Goal: Transaction & Acquisition: Purchase product/service

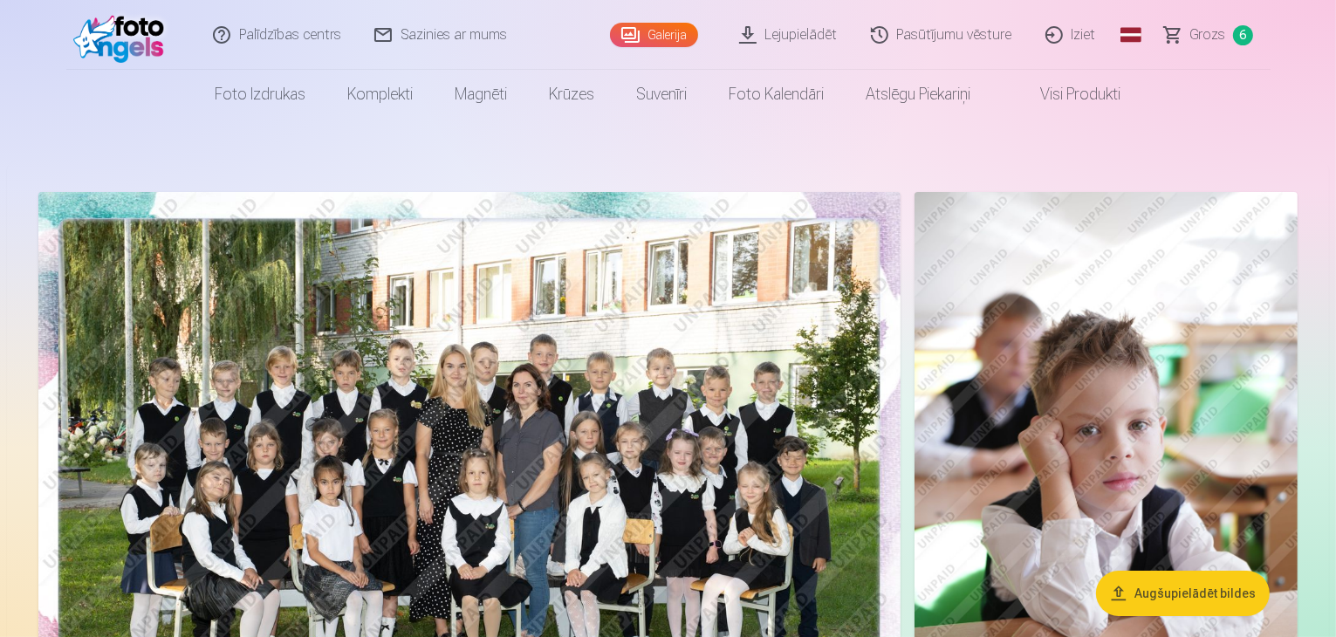
click at [1182, 32] on link "Grozs 6" at bounding box center [1209, 35] width 122 height 70
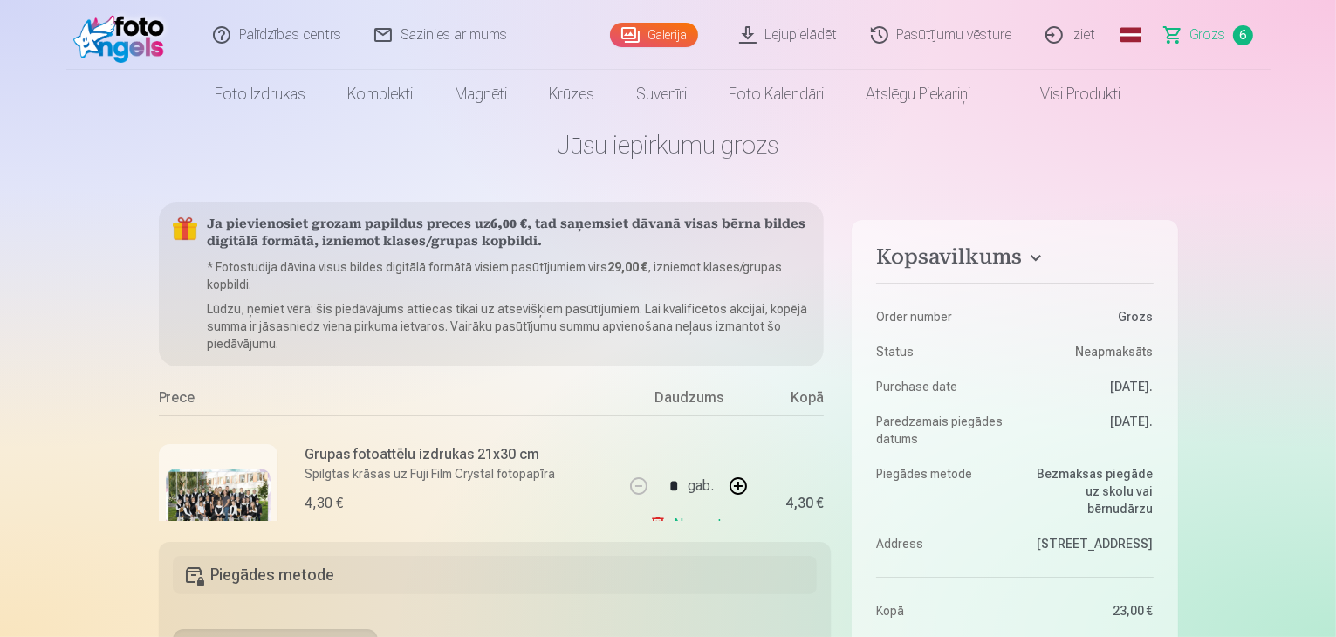
scroll to position [35, 0]
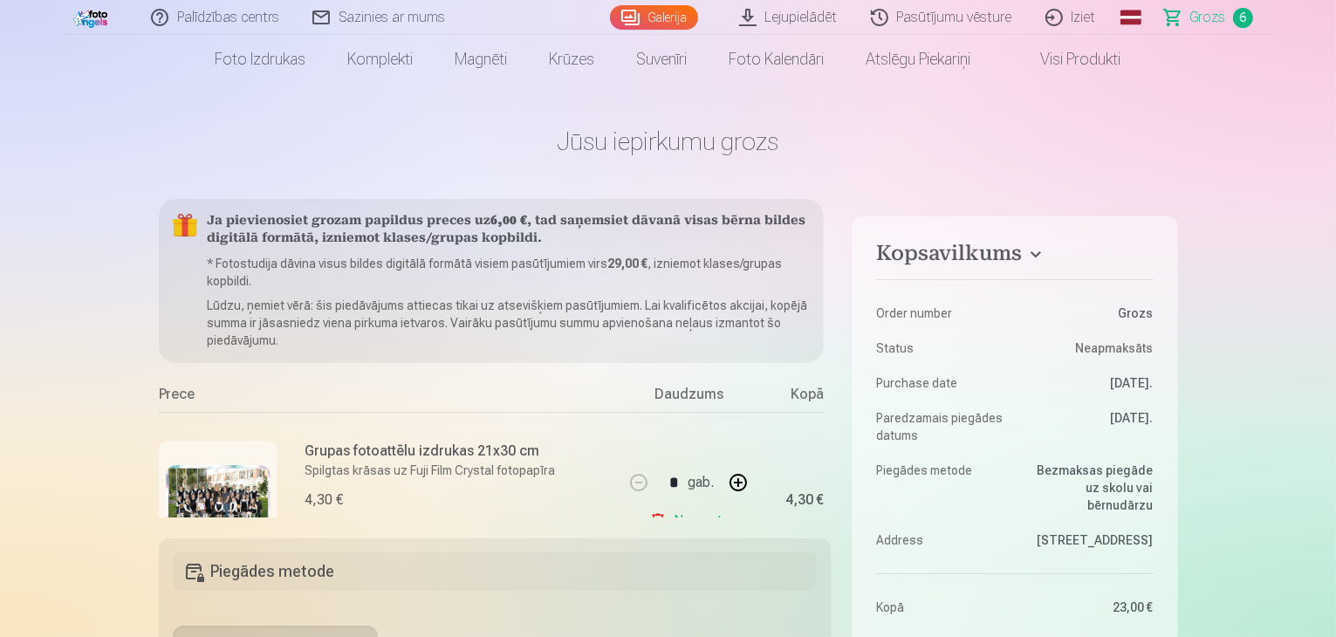
click at [1029, 257] on h4 "Kopsavilkums" at bounding box center [1014, 256] width 277 height 31
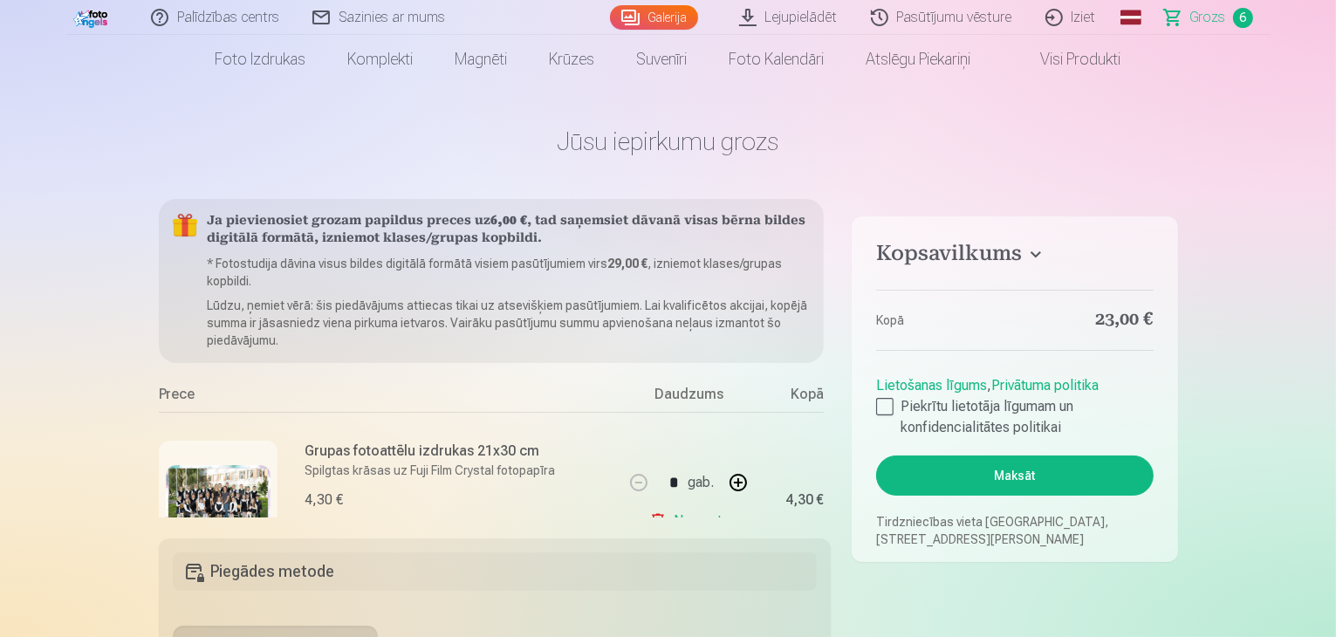
click at [1030, 253] on h4 "Kopsavilkums" at bounding box center [1014, 256] width 277 height 31
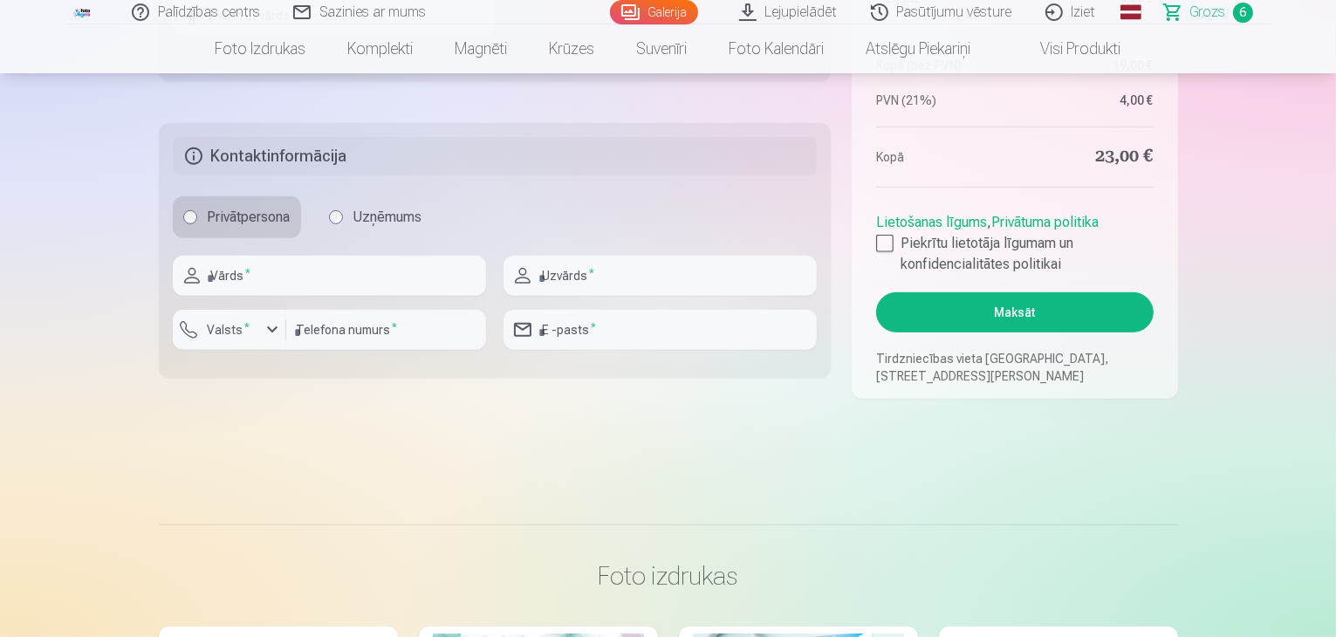
scroll to position [942, 0]
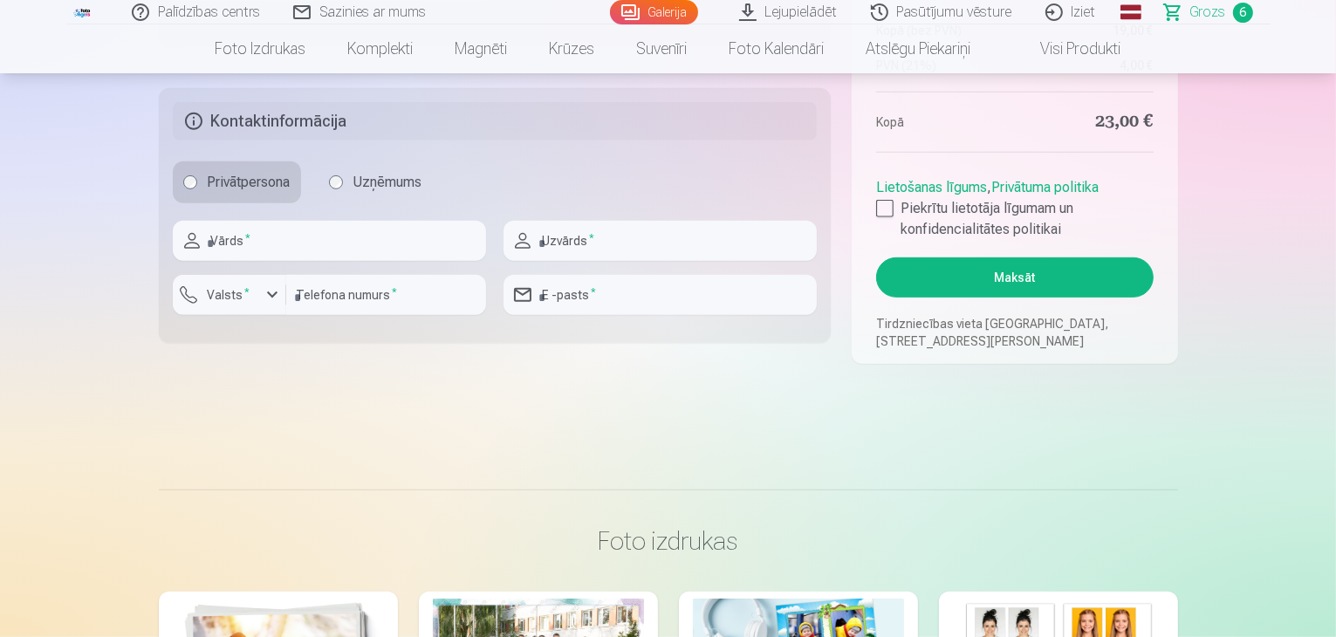
click at [205, 18] on link "Palīdzības centrs" at bounding box center [196, 12] width 161 height 24
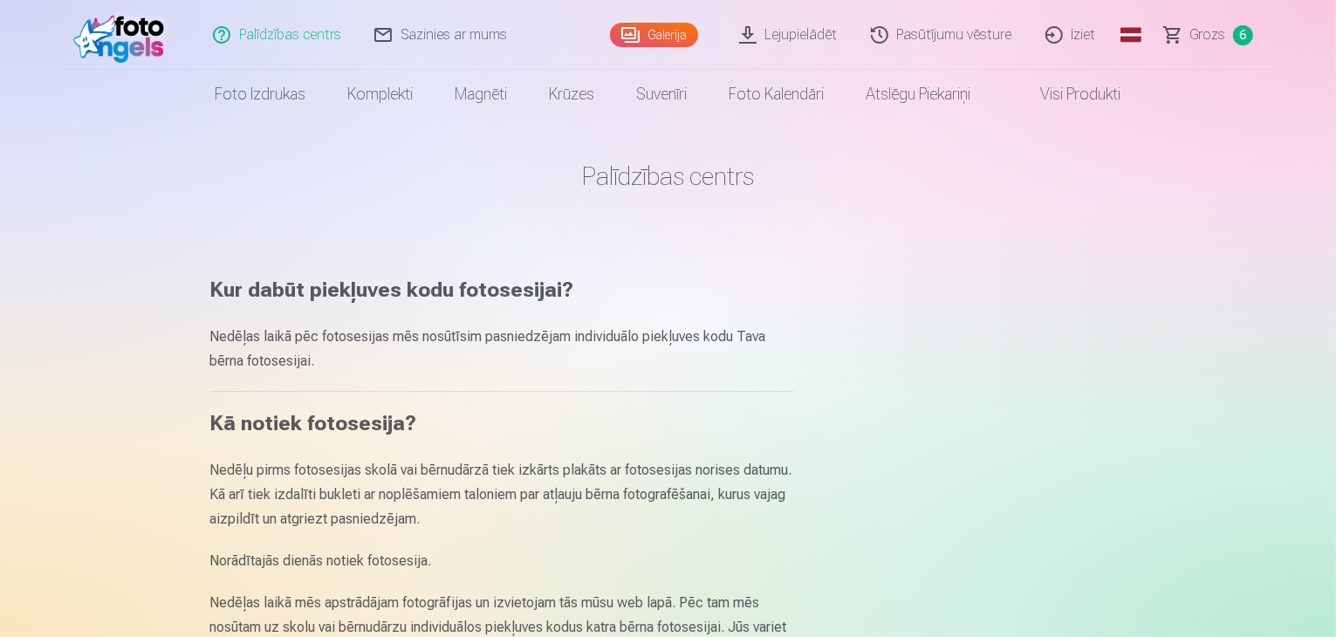
click at [422, 24] on link "Sazinies ar mums" at bounding box center [442, 35] width 166 height 70
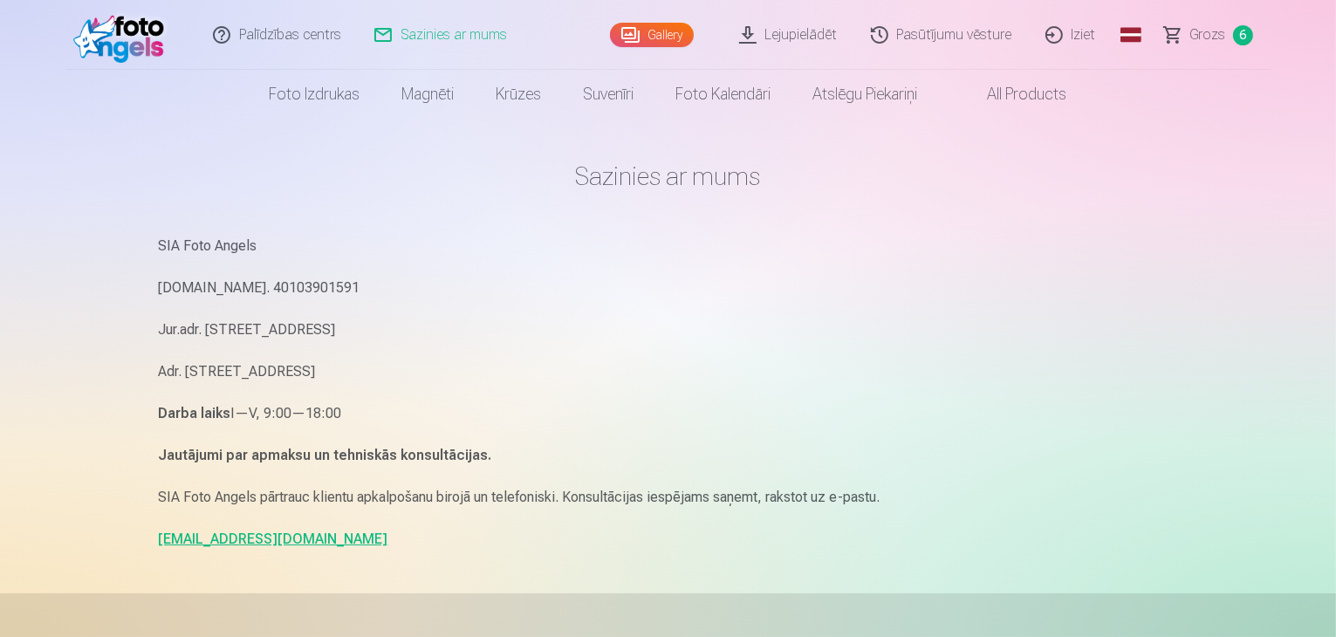
click at [976, 94] on span at bounding box center [970, 94] width 21 height 21
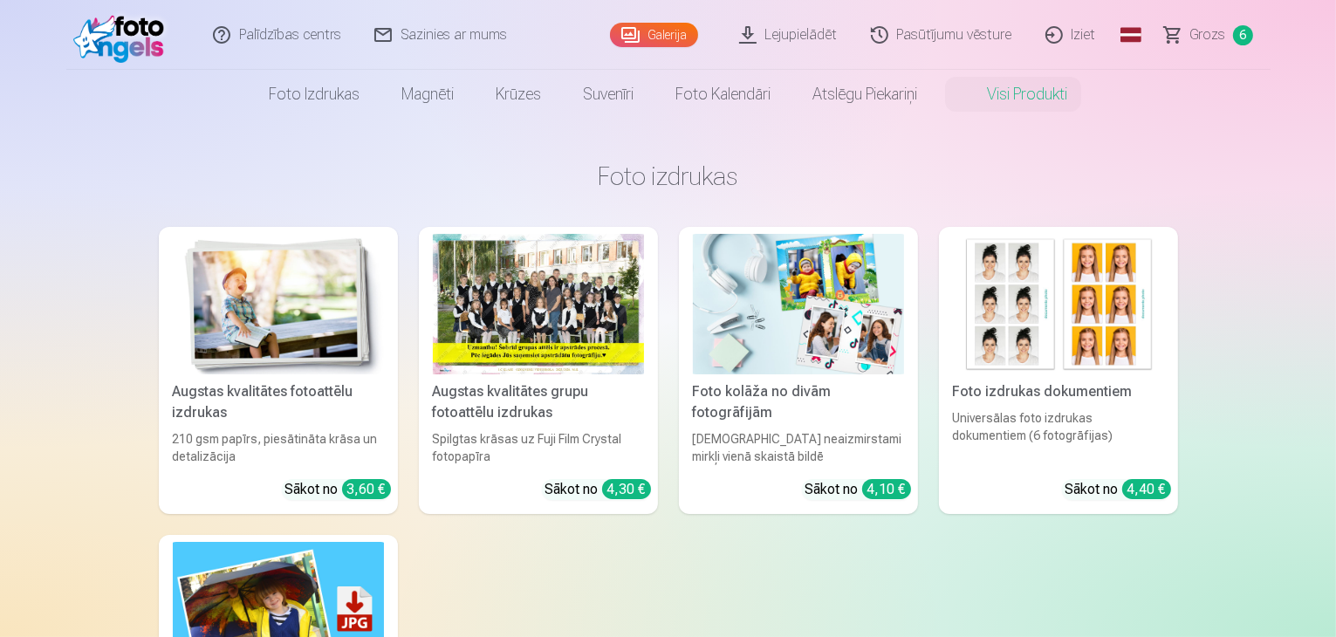
click at [1171, 43] on link "Grozs 6" at bounding box center [1209, 35] width 122 height 70
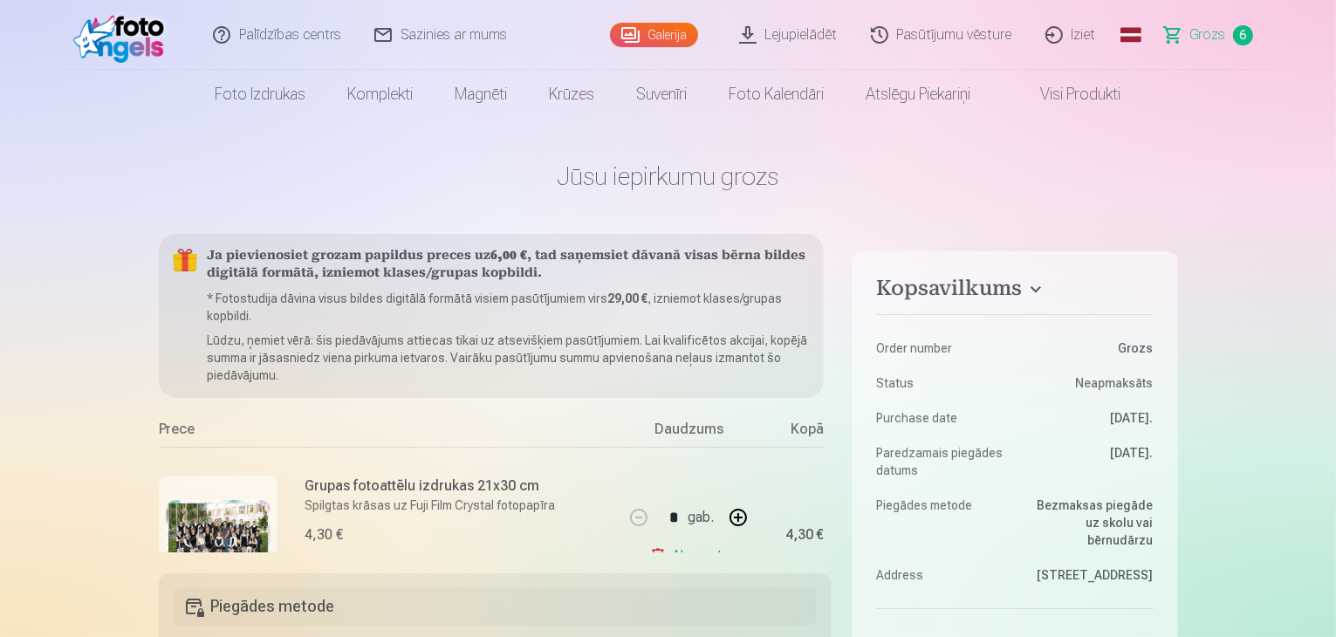
click at [1071, 34] on link "Iziet" at bounding box center [1072, 35] width 84 height 70
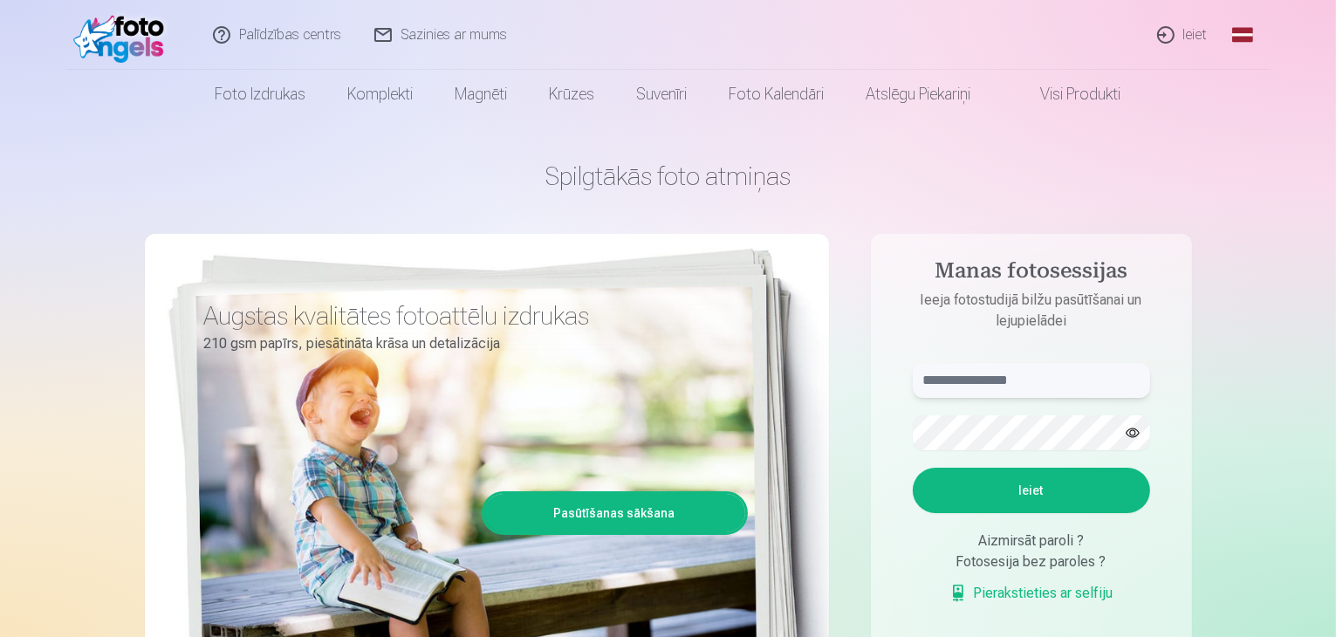
click at [946, 374] on input "text" at bounding box center [1031, 380] width 237 height 35
type input "**********"
click at [834, 517] on div "**********" at bounding box center [668, 437] width 1047 height 637
click at [1012, 479] on button "Ieiet" at bounding box center [1031, 490] width 237 height 45
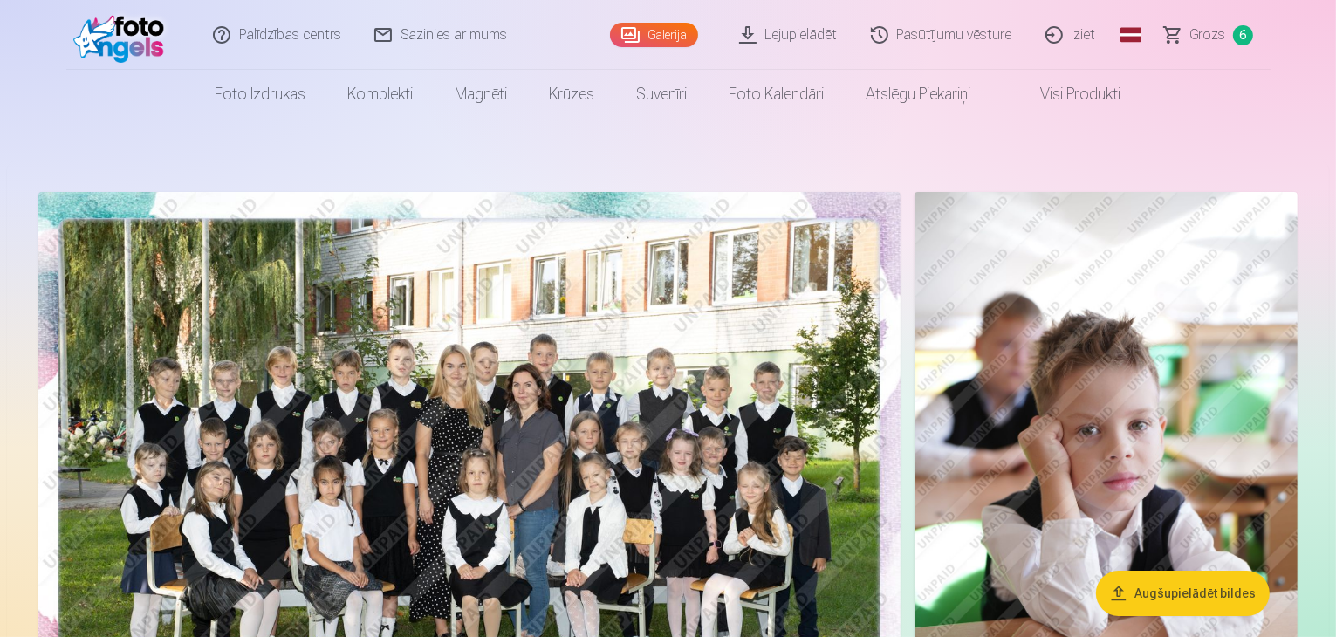
drag, startPoint x: 1240, startPoint y: 39, endPoint x: 1157, endPoint y: 30, distance: 83.5
click at [1157, 30] on link "Grozs 6" at bounding box center [1209, 35] width 122 height 70
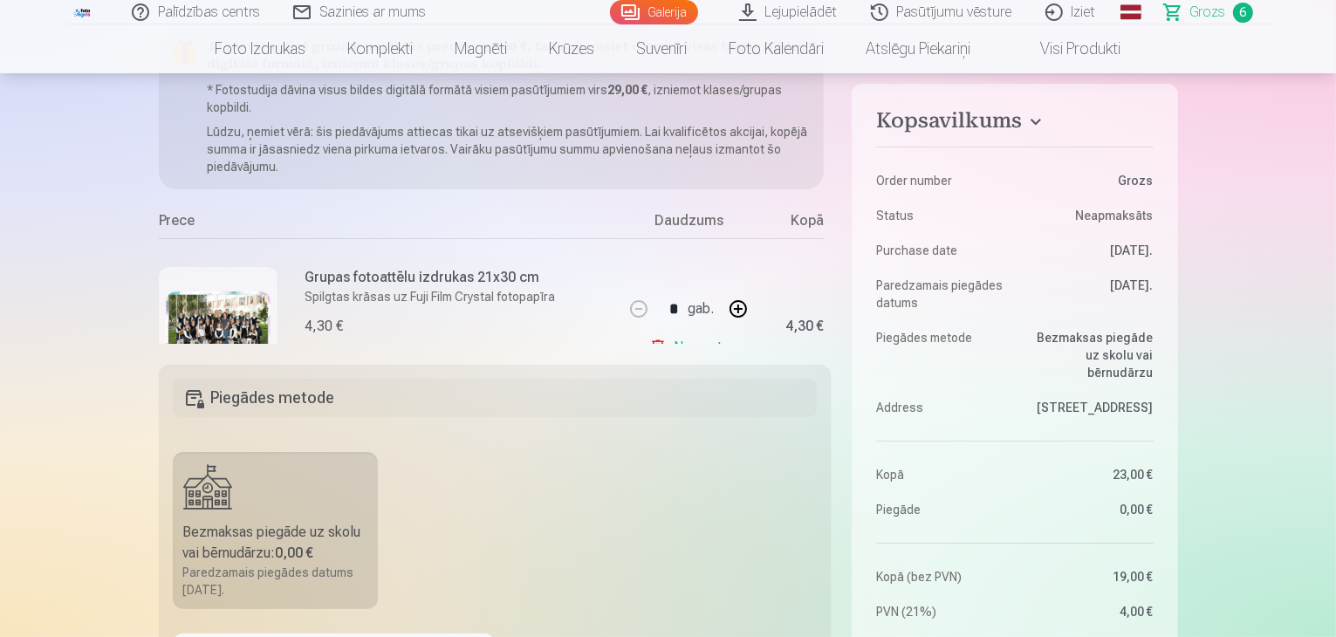
scroll to position [244, 0]
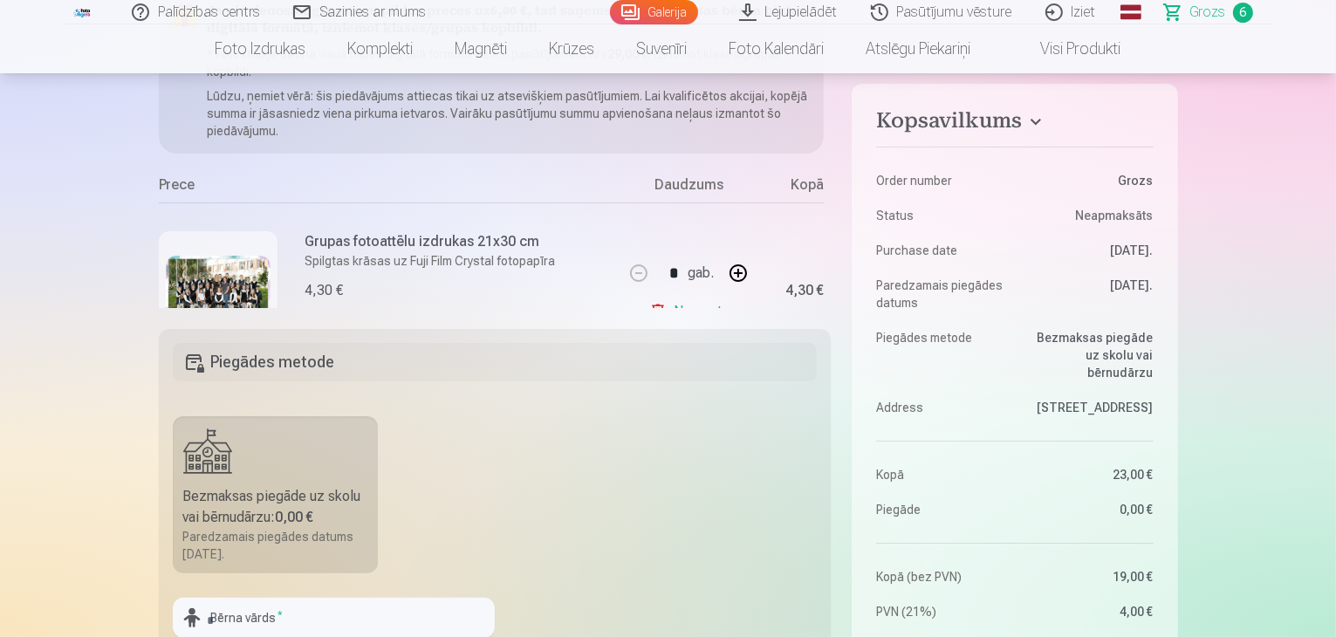
click at [735, 273] on button "button" at bounding box center [738, 273] width 42 height 42
click at [633, 270] on button "button" at bounding box center [639, 273] width 42 height 42
type input "*"
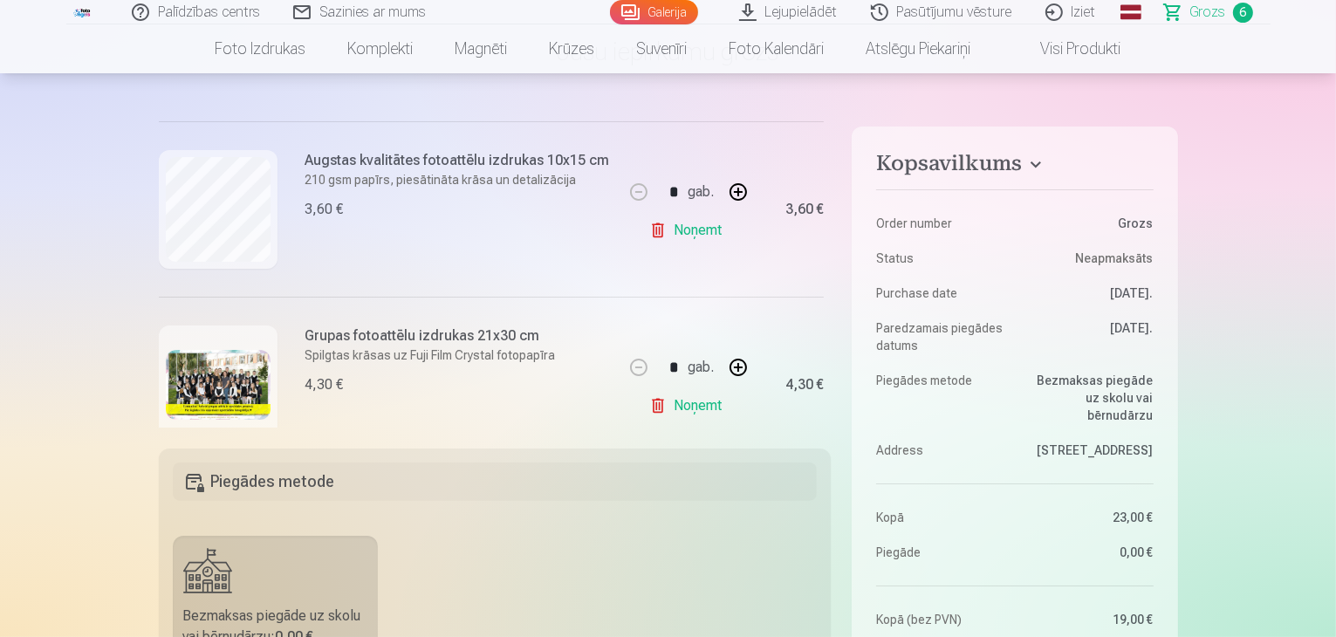
scroll to position [423, 0]
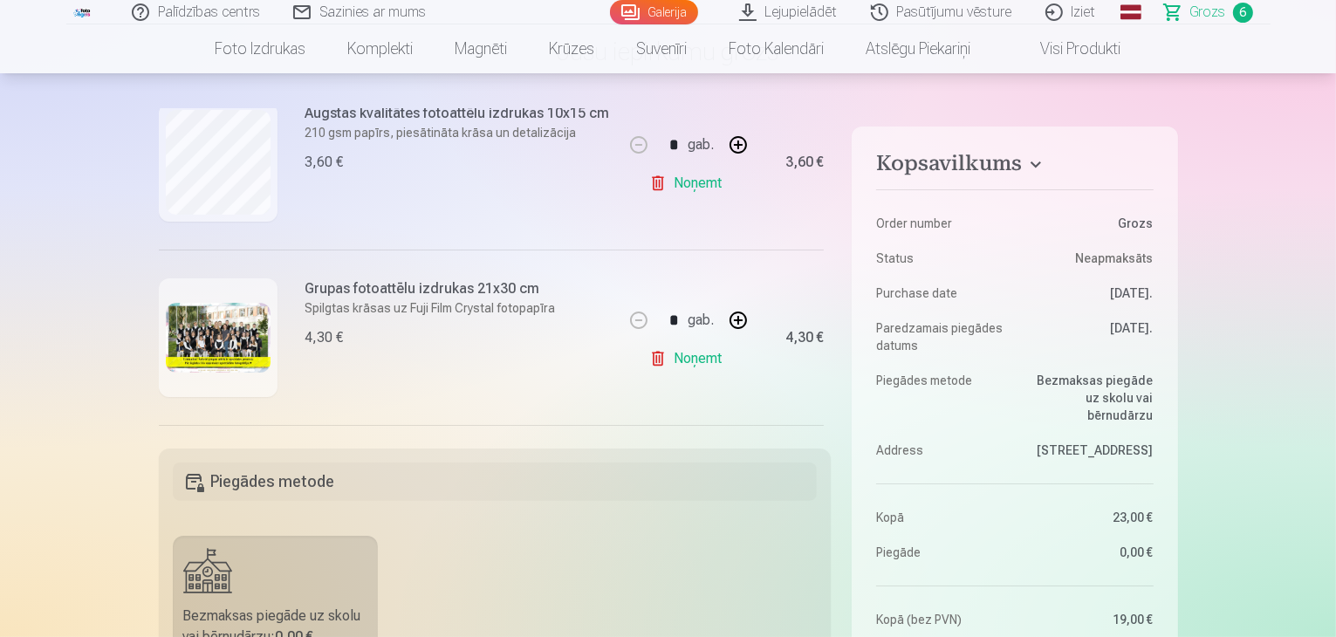
click at [674, 360] on link "Noņemt" at bounding box center [688, 358] width 79 height 35
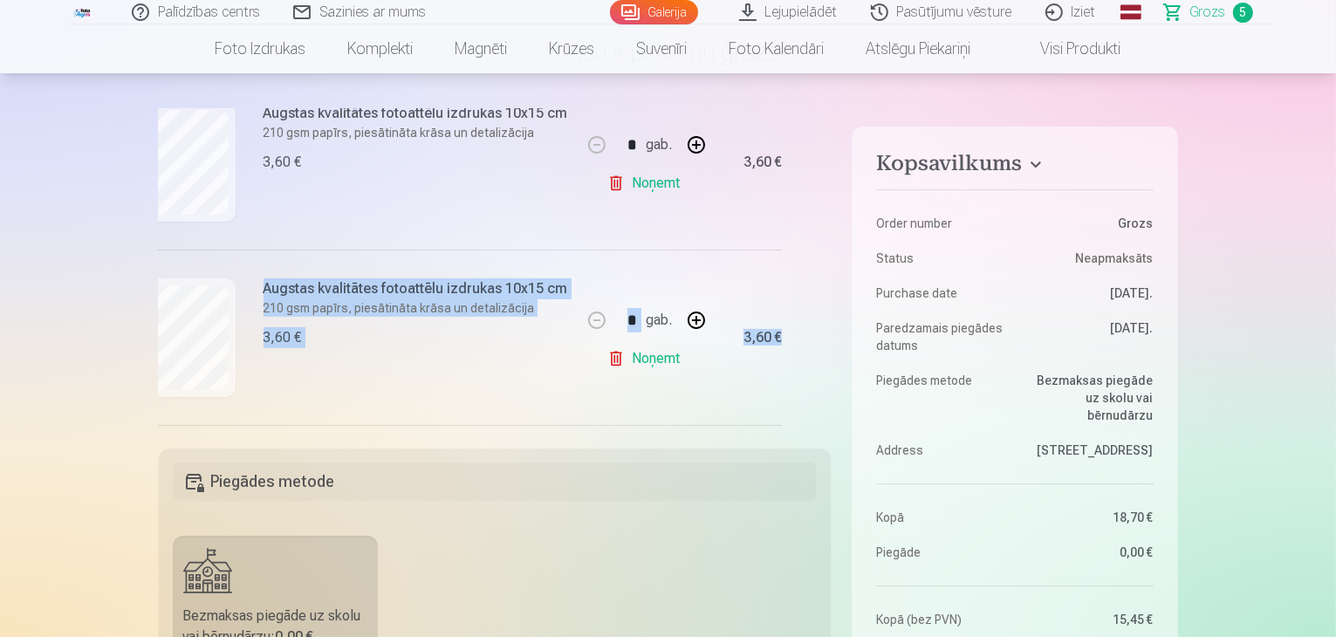
drag, startPoint x: 825, startPoint y: 266, endPoint x: 826, endPoint y: 238, distance: 28.0
click at [826, 238] on div "Ja pievienosiet grozam papildus preces uz 10,30 € , tad saņemsiet dāvanā visas …" at bounding box center [495, 268] width 673 height 319
click at [803, 291] on div "Ja pievienosiet grozam papildus preces uz 10,30 € , tad saņemsiet dāvanā visas …" at bounding box center [495, 268] width 673 height 319
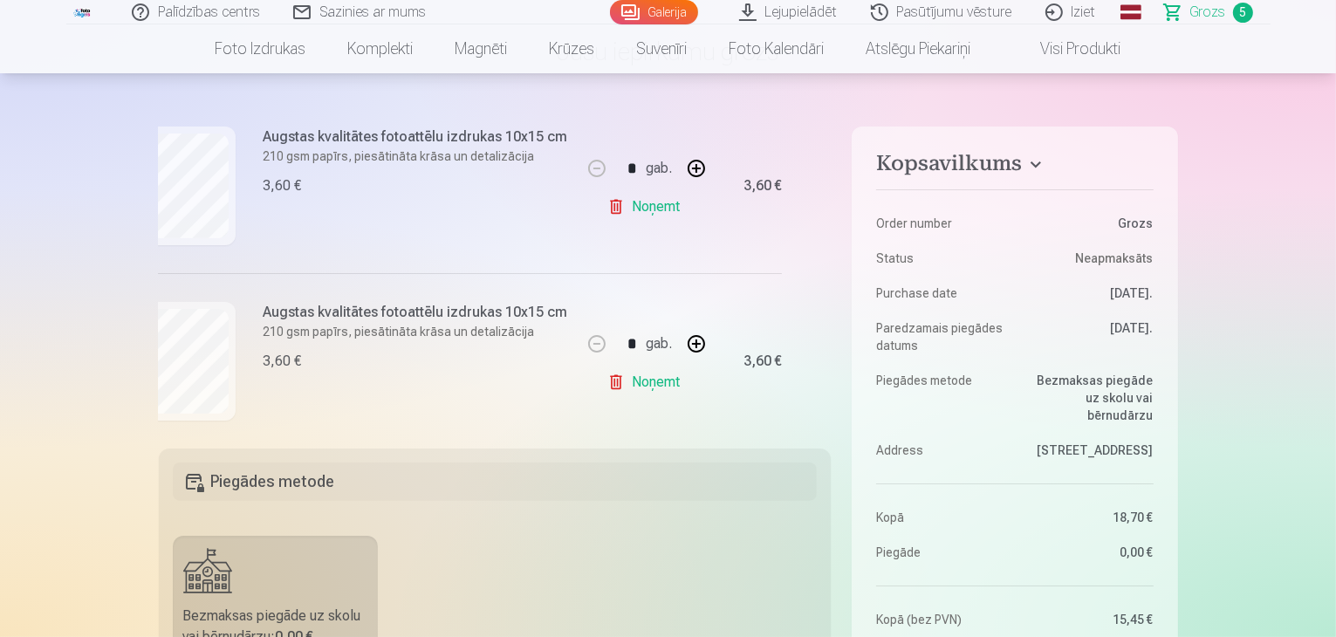
scroll to position [410, 42]
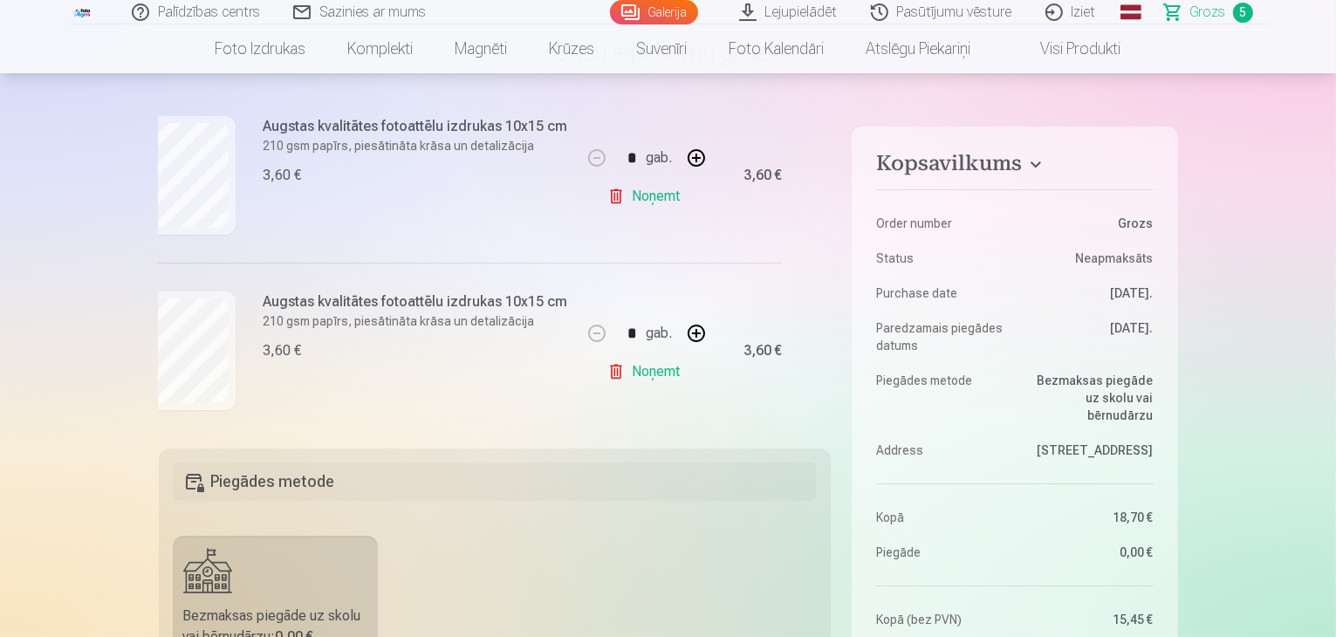
click at [634, 202] on link "Noņemt" at bounding box center [646, 196] width 79 height 35
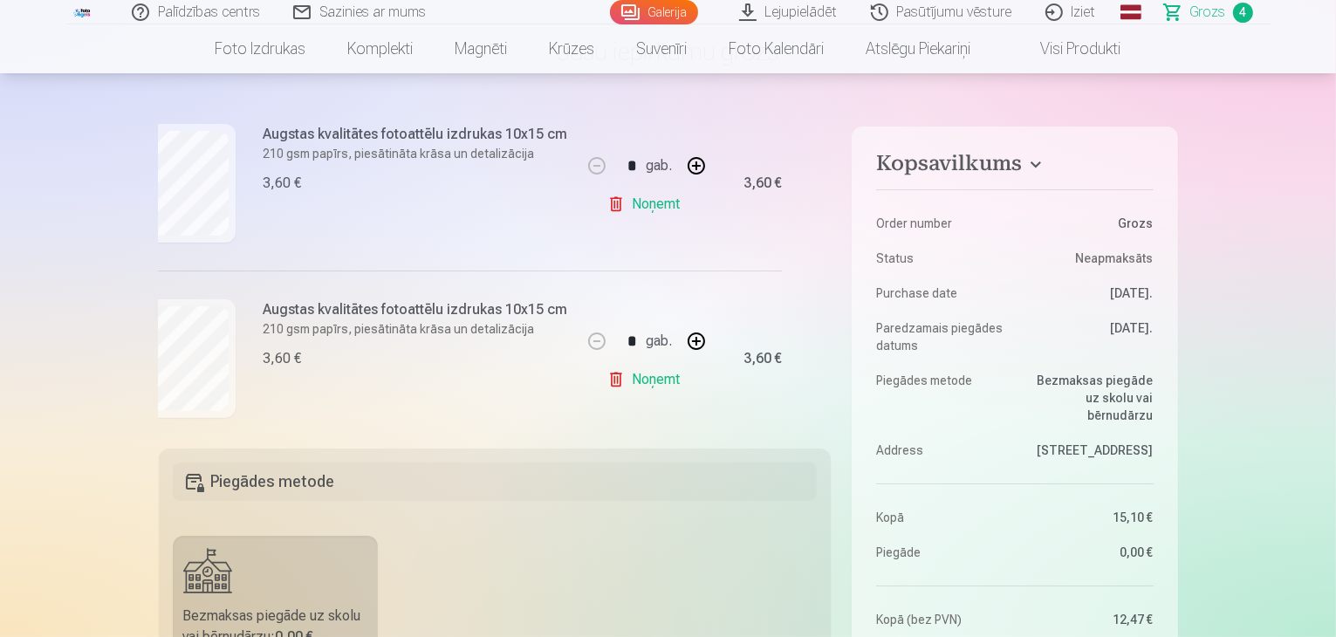
scroll to position [599, 42]
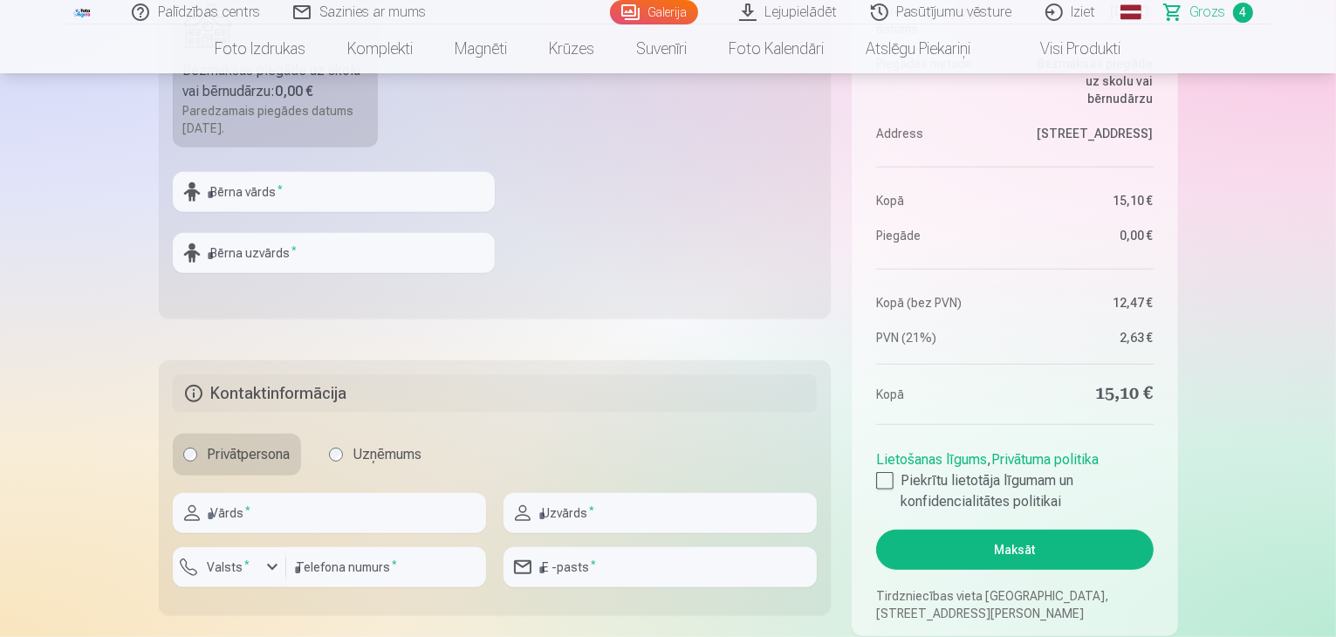
scroll to position [774, 0]
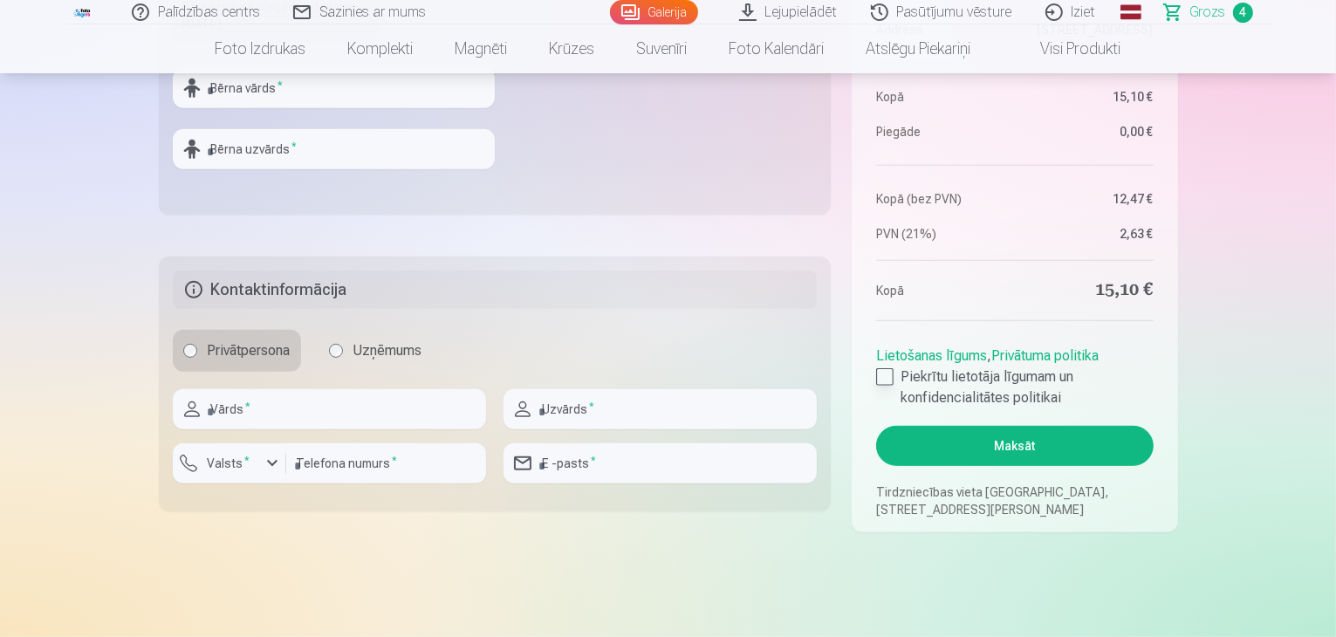
click at [889, 373] on div at bounding box center [884, 376] width 17 height 17
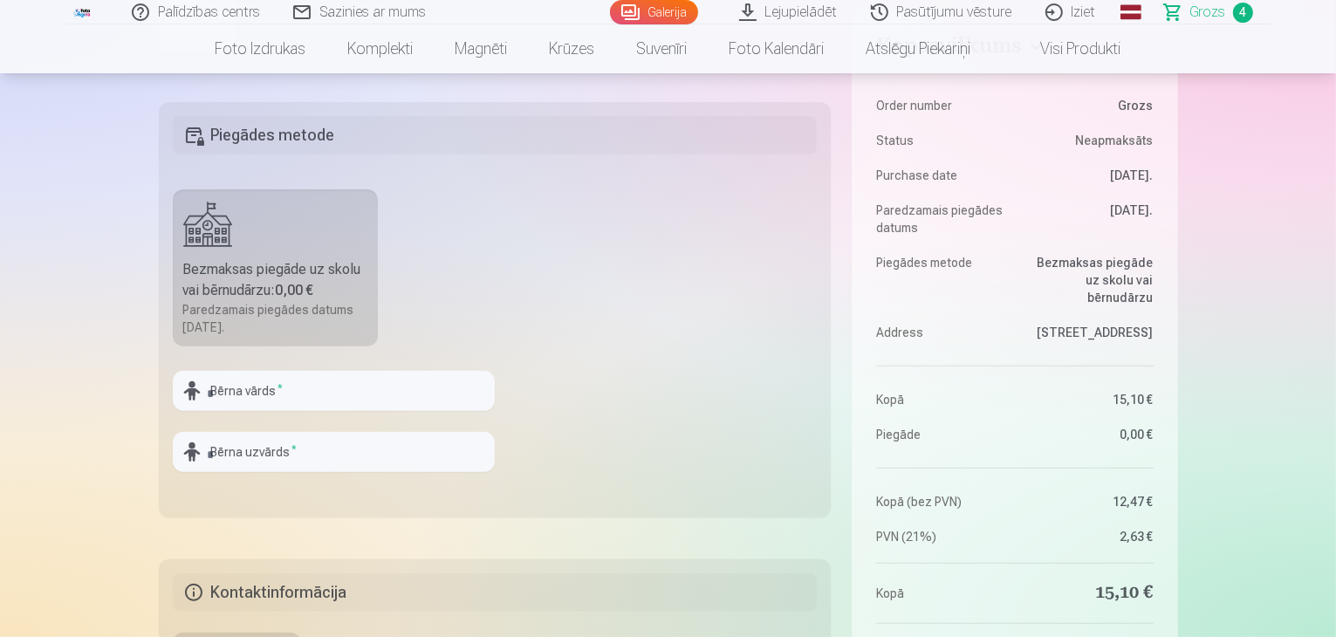
scroll to position [368, 0]
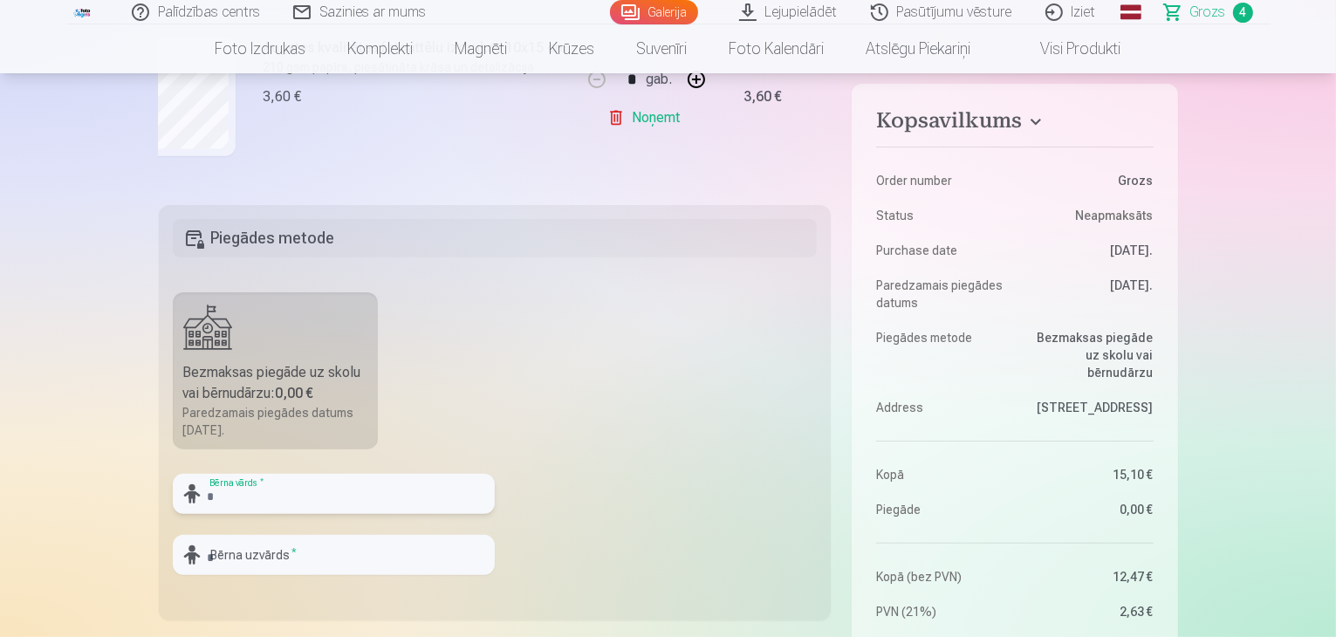
click at [342, 500] on input "text" at bounding box center [334, 494] width 322 height 40
type input "*******"
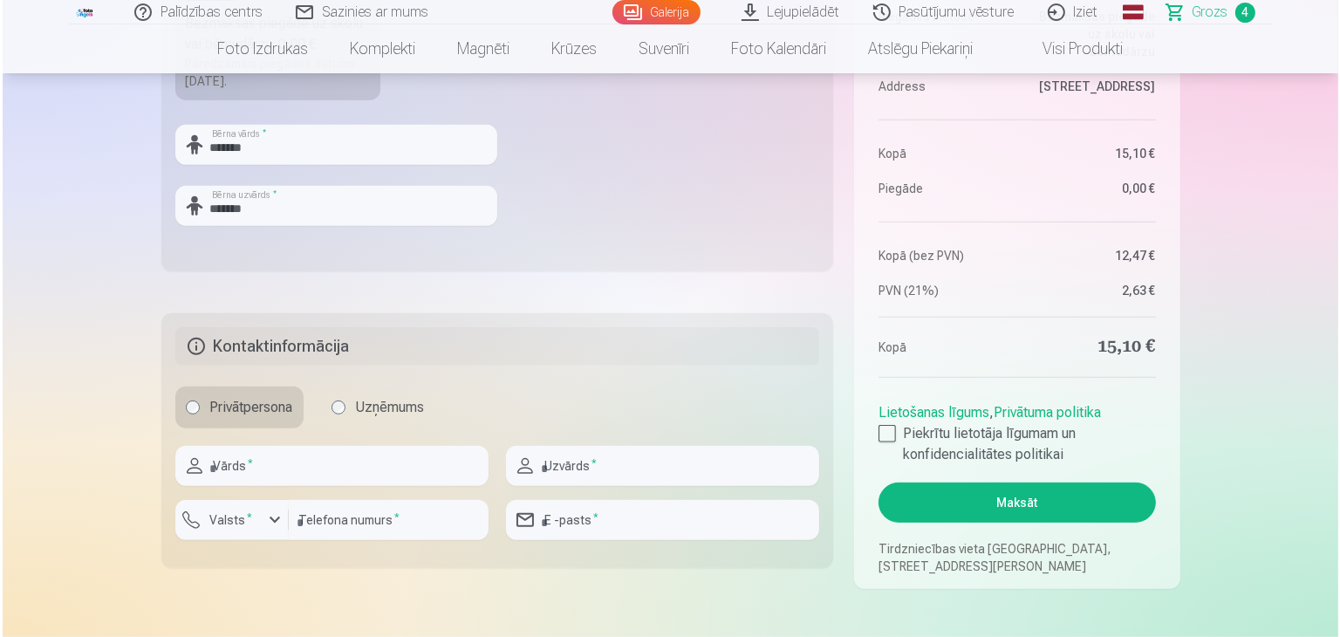
scroll to position [752, 0]
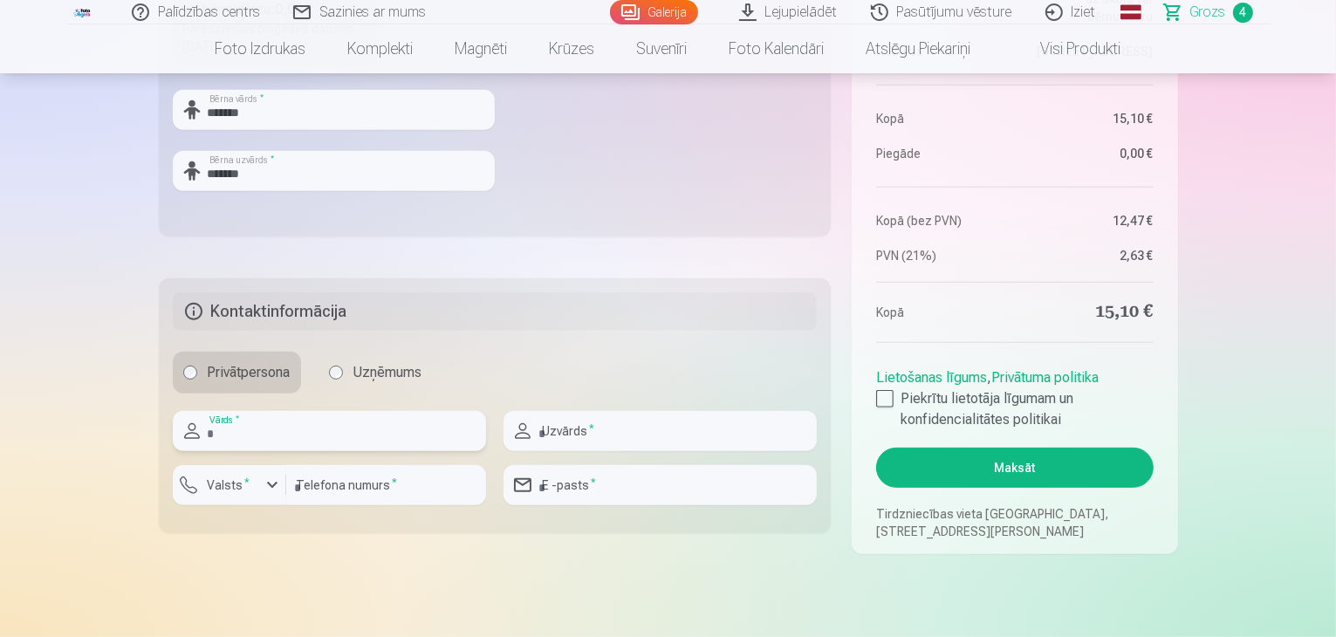
click at [260, 435] on input "text" at bounding box center [329, 431] width 313 height 40
type input "****"
type input "******"
type input "**********"
click at [236, 485] on label "Valsts *" at bounding box center [229, 484] width 57 height 17
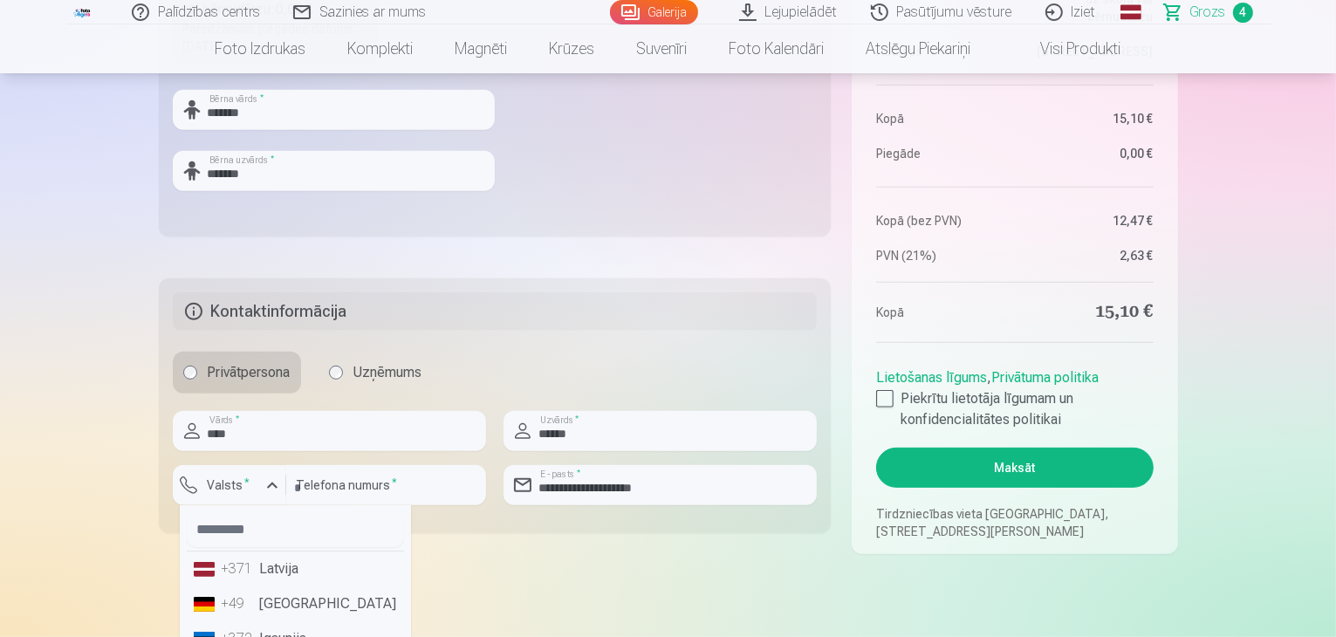
click at [228, 565] on div "+371" at bounding box center [239, 568] width 35 height 21
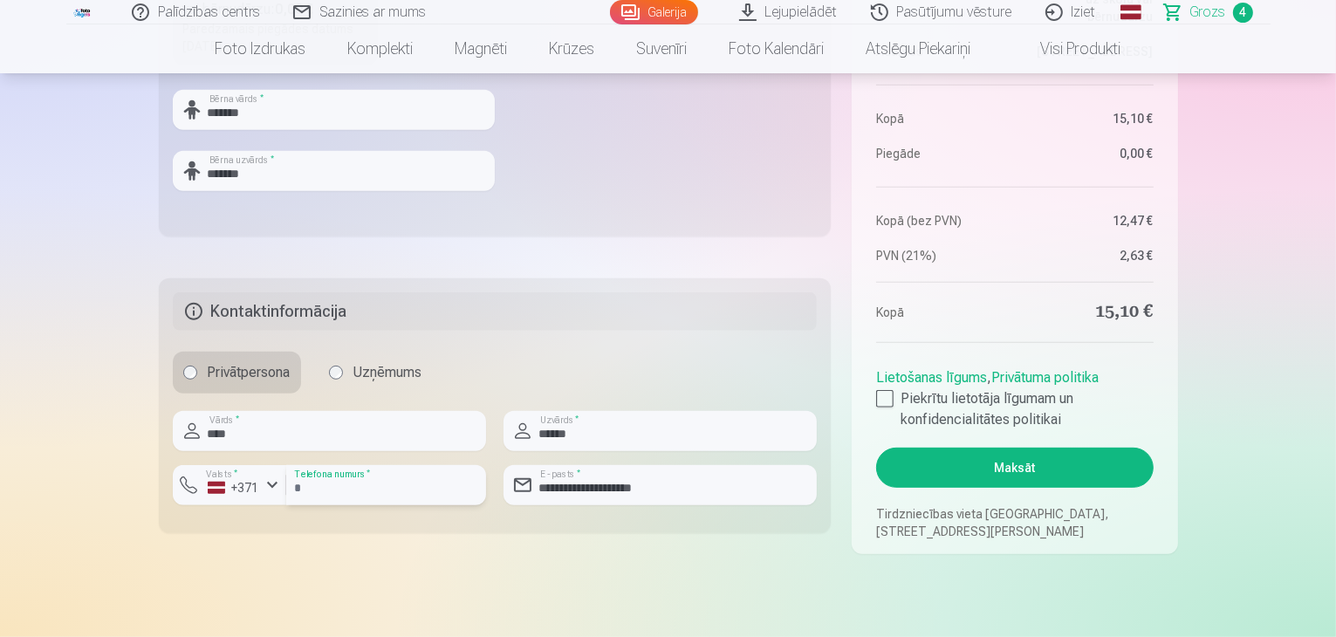
click at [335, 479] on input "number" at bounding box center [386, 485] width 200 height 40
type input "********"
click at [1001, 462] on button "Maksāt" at bounding box center [1014, 468] width 277 height 40
